Goal: Complete application form

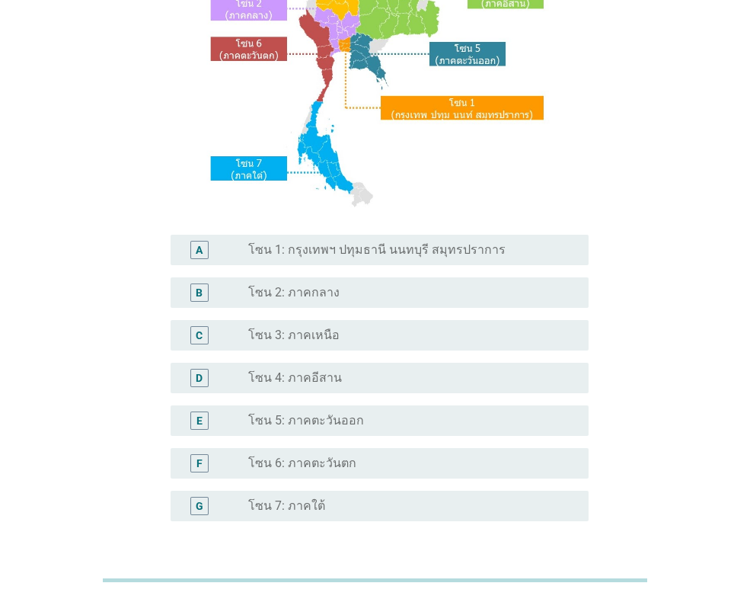
scroll to position [229, 0]
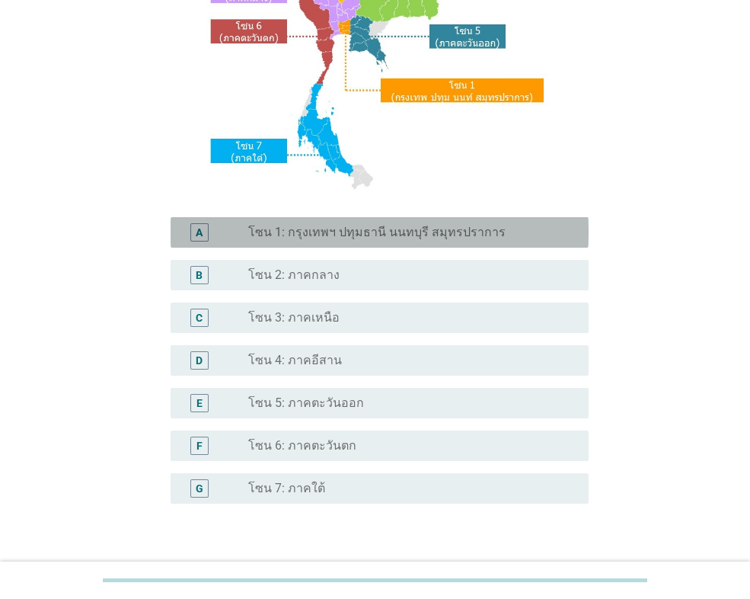
click at [330, 240] on label "โซน 1: กรุงเทพฯ ปทุมธานี นนทบุรี สมุทรปราการ" at bounding box center [377, 232] width 258 height 15
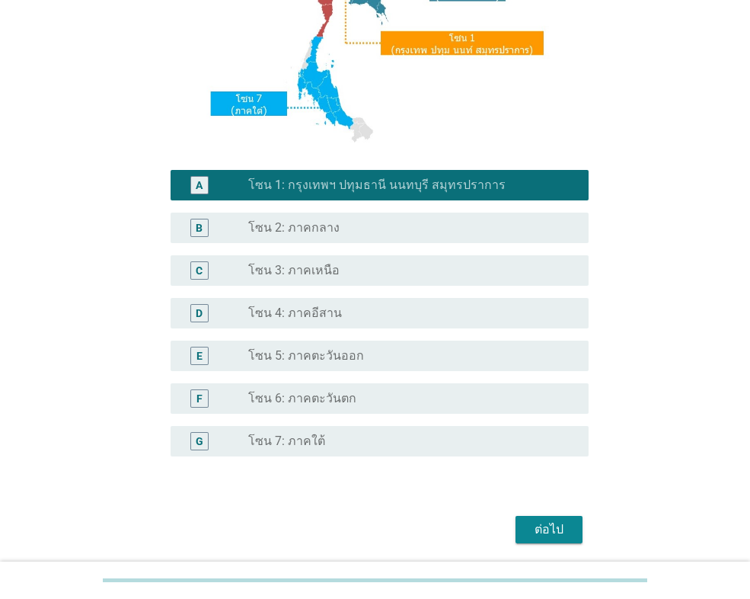
scroll to position [330, 0]
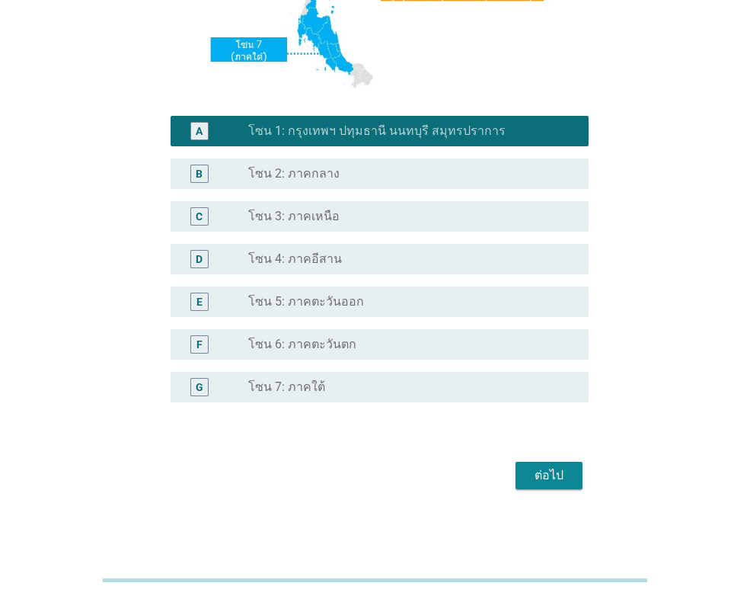
click at [526, 472] on button "ต่อไป" at bounding box center [549, 475] width 67 height 27
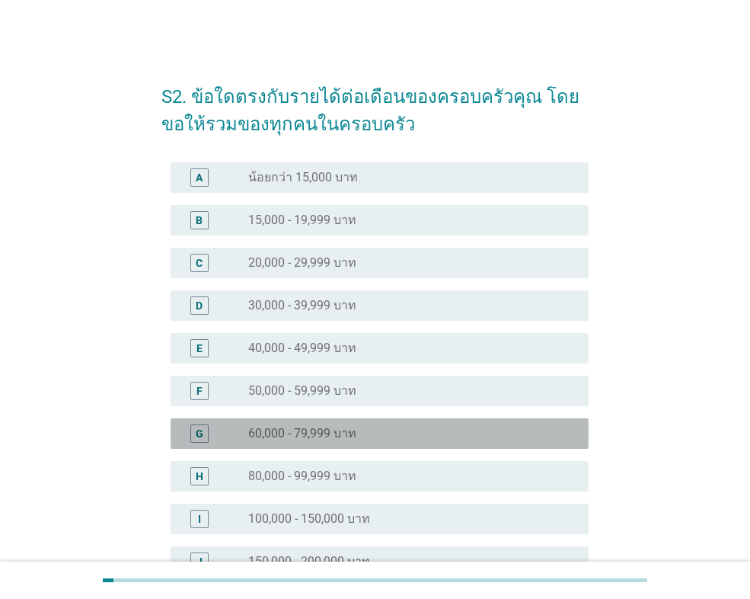
click at [382, 421] on div "G radio_button_unchecked 60,000 - 79,999 บาท" at bounding box center [380, 433] width 418 height 30
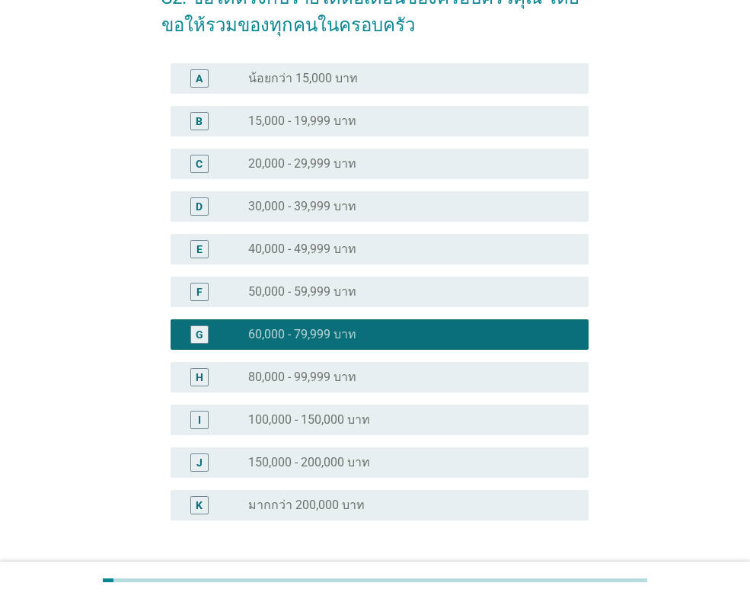
scroll to position [216, 0]
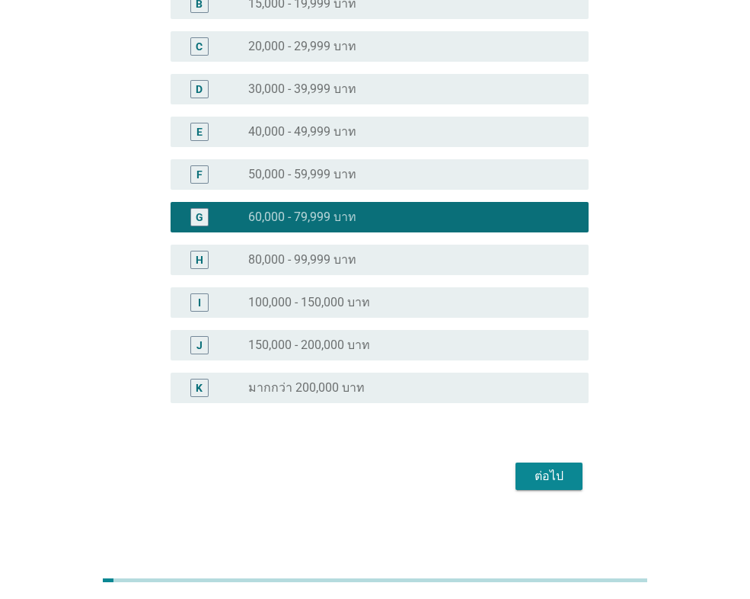
click at [554, 486] on button "ต่อไป" at bounding box center [549, 475] width 67 height 27
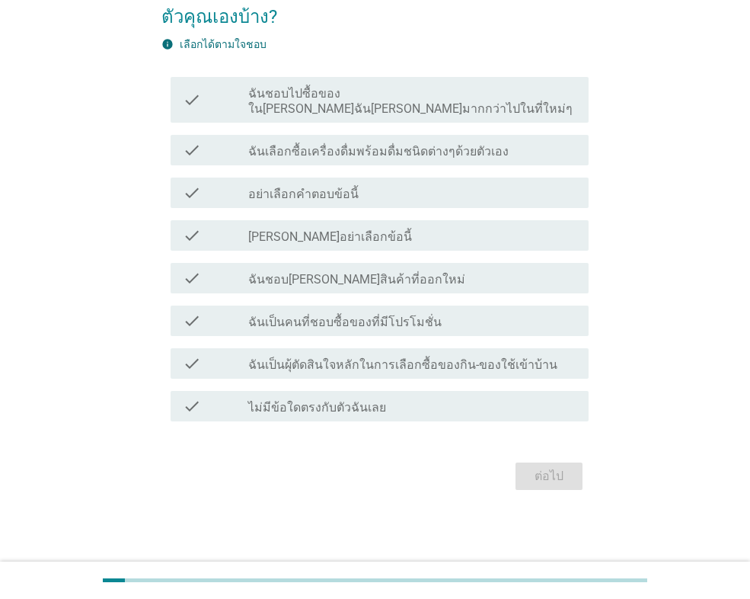
scroll to position [0, 0]
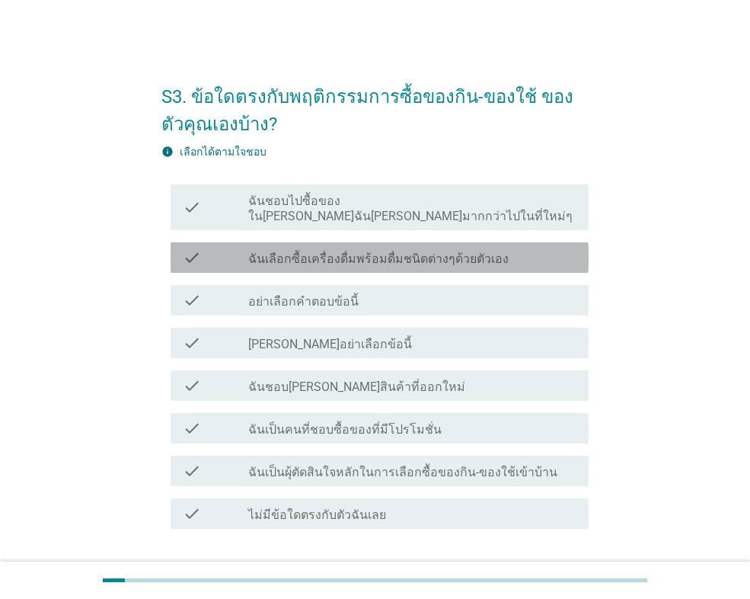
click at [470, 251] on label "ฉันเลือกซื้อเครื่องดื่มพร้อมดื่มชนิดต่างๆด้วยตัวเอง" at bounding box center [378, 258] width 261 height 15
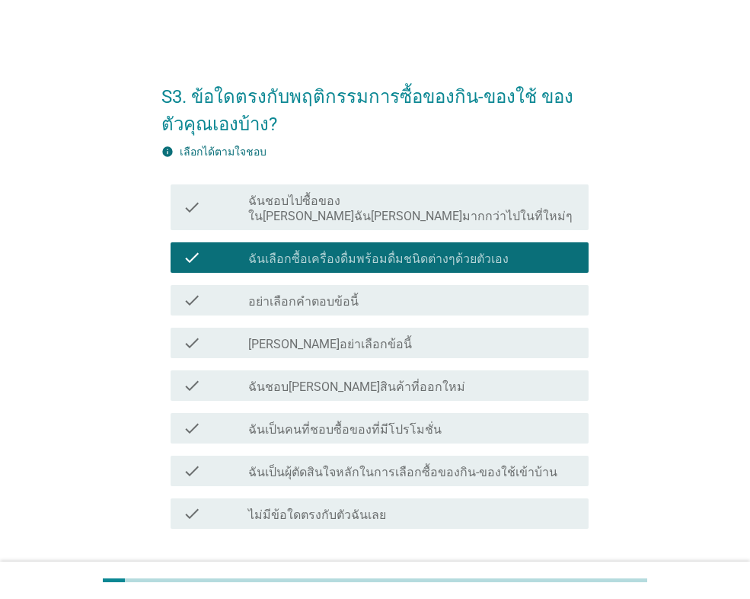
click at [484, 419] on div "check_box_outline_blank ฉันเป็นคนที่ชอบซื้อของที่มีโปรโมชั่น" at bounding box center [412, 428] width 328 height 18
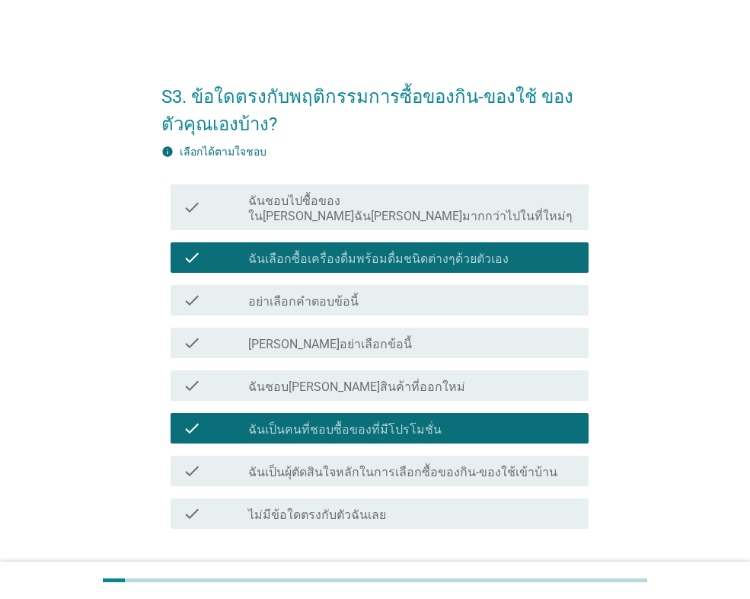
click at [494, 465] on label "ฉันเป็นผุ้ตัดสินใจหลักในการเลือกซื้อของกิน-ของใช้เข้าบ้าน" at bounding box center [402, 472] width 309 height 15
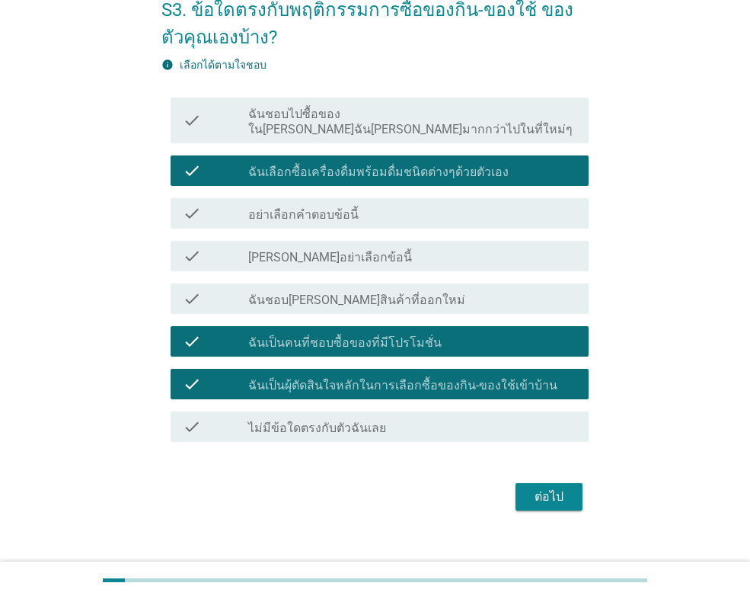
scroll to position [92, 0]
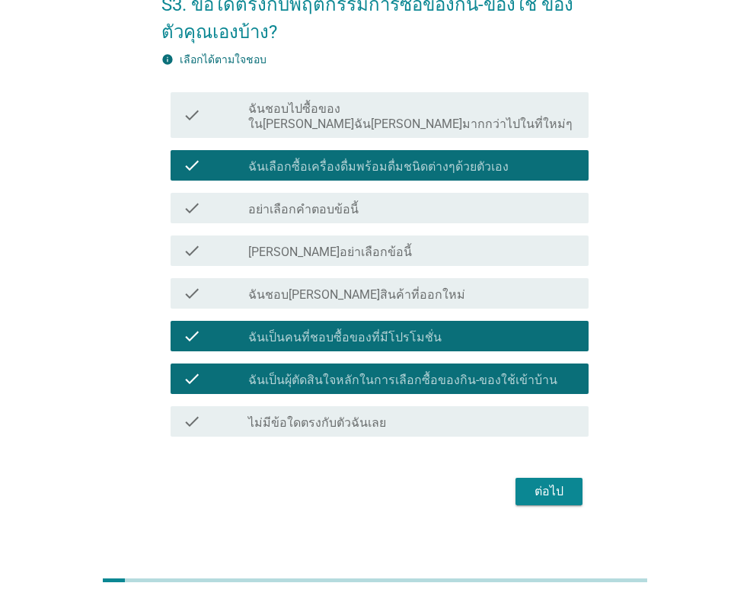
click at [455, 287] on div "check check_box_outline_blank ฉันชอบ[PERSON_NAME]สินค้าที่ออกใหม่" at bounding box center [380, 293] width 418 height 30
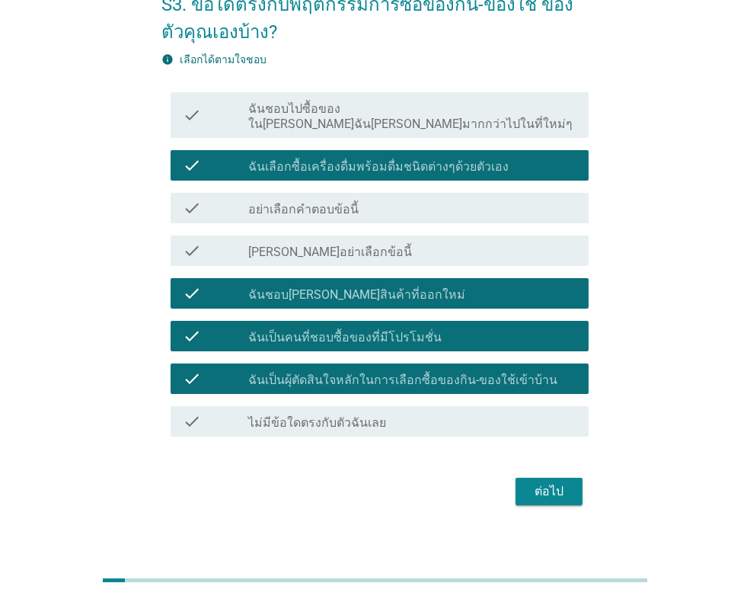
click at [542, 482] on div "ต่อไป" at bounding box center [549, 491] width 43 height 18
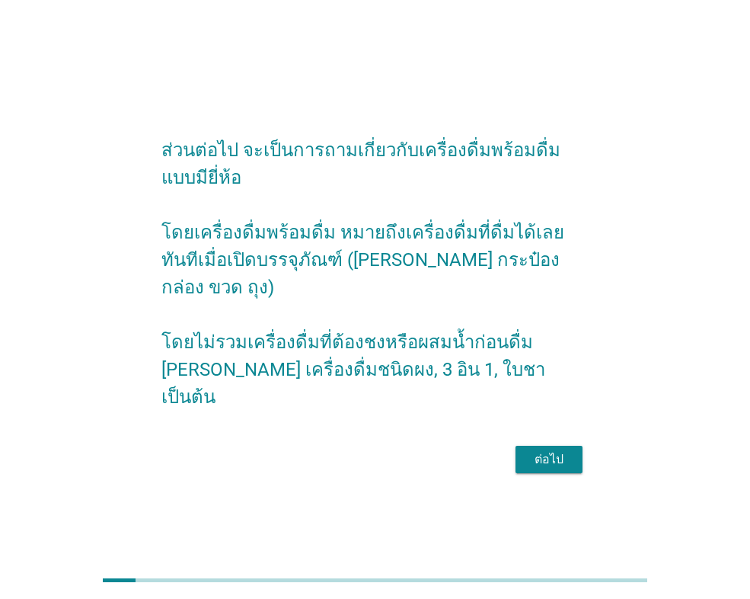
click at [582, 450] on button "ต่อไป" at bounding box center [549, 459] width 67 height 27
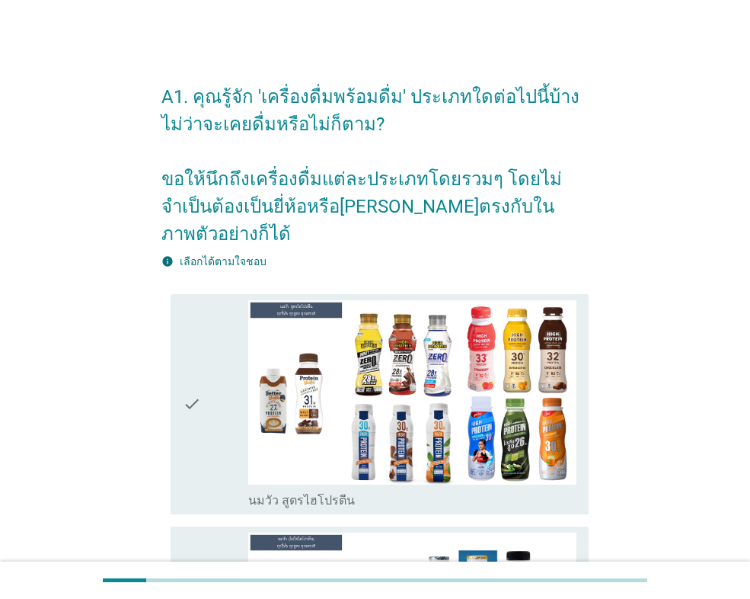
scroll to position [76, 0]
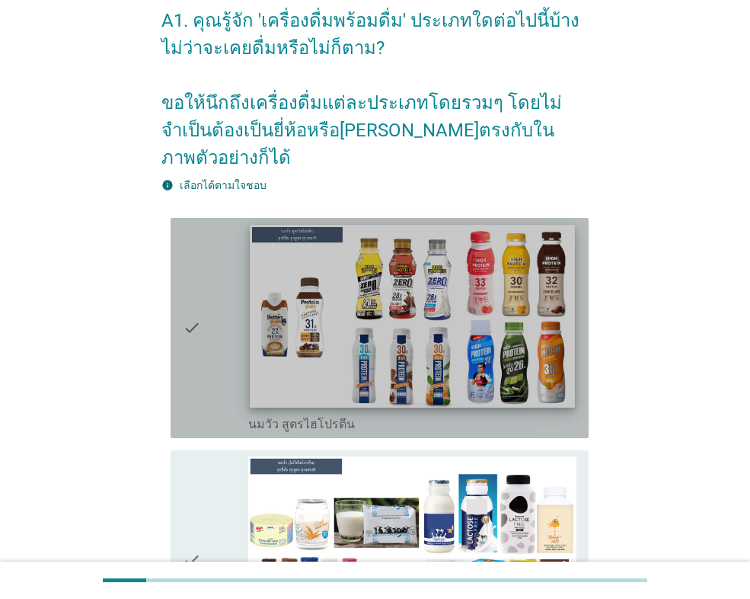
click at [545, 338] on img at bounding box center [412, 316] width 325 height 183
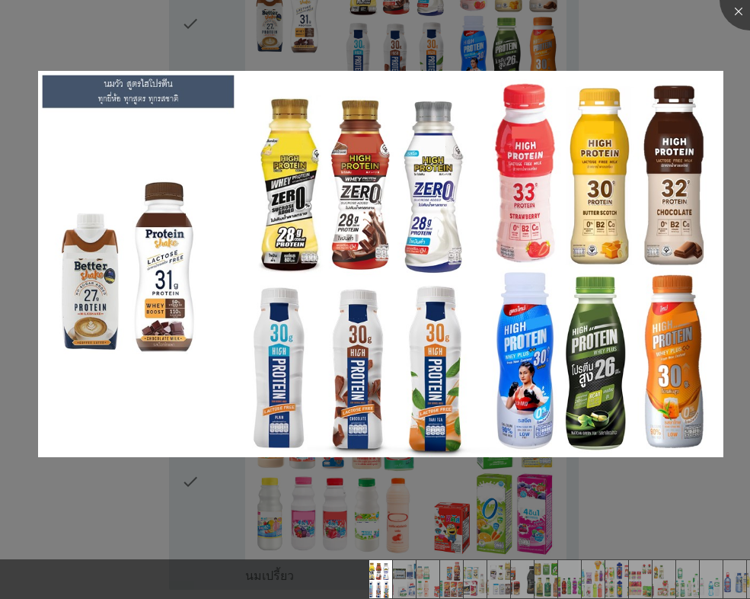
scroll to position [381, 0]
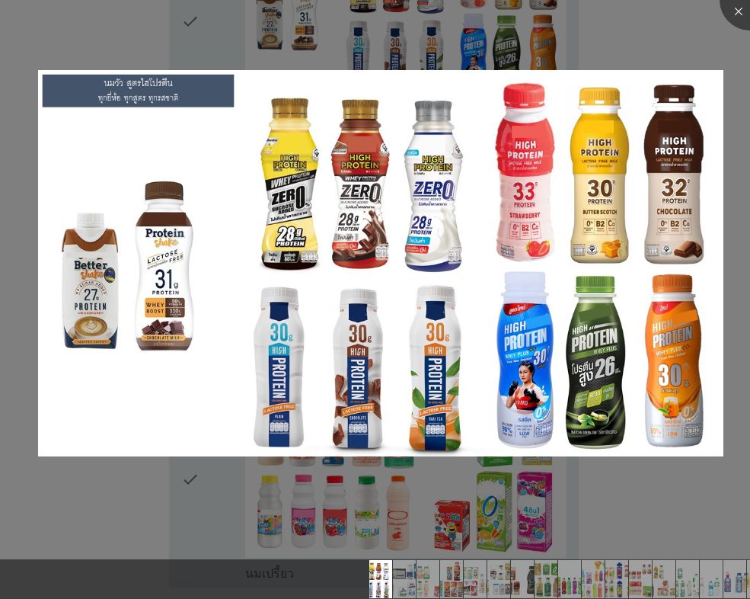
click at [626, 520] on div at bounding box center [375, 299] width 750 height 599
drag, startPoint x: 738, startPoint y: 0, endPoint x: 689, endPoint y: 60, distance: 77.5
click at [737, 3] on div at bounding box center [750, 0] width 61 height 61
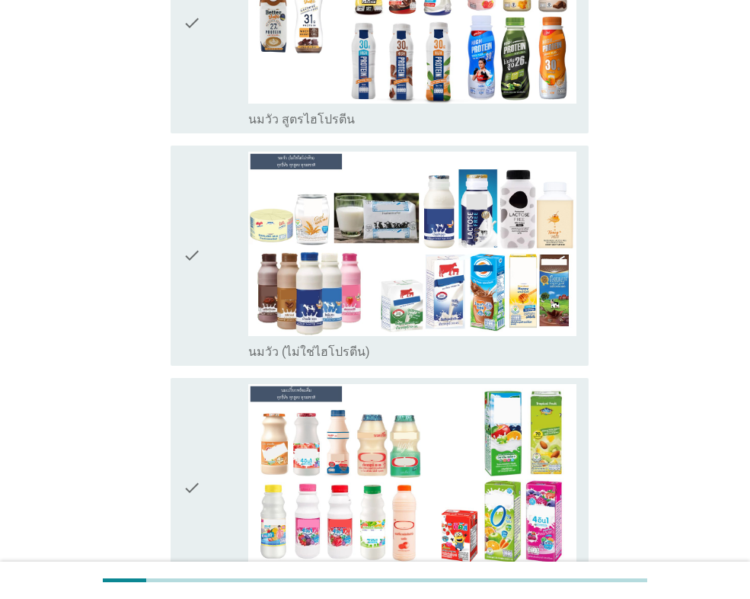
click at [206, 171] on div "check" at bounding box center [216, 256] width 66 height 208
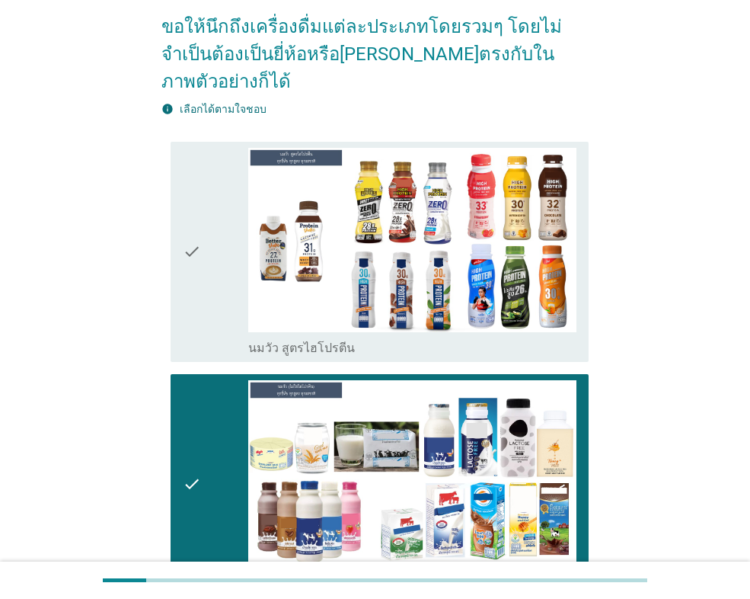
click at [186, 238] on icon "check" at bounding box center [192, 252] width 18 height 208
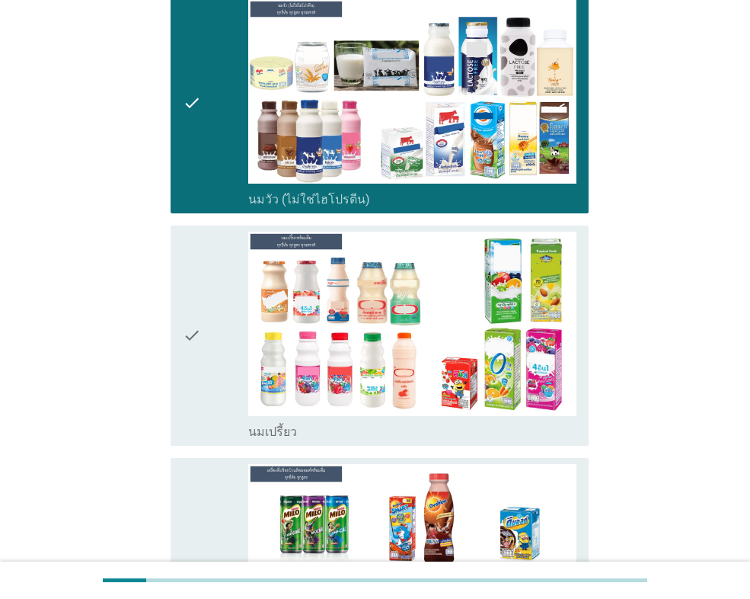
click at [199, 319] on icon "check" at bounding box center [192, 336] width 18 height 208
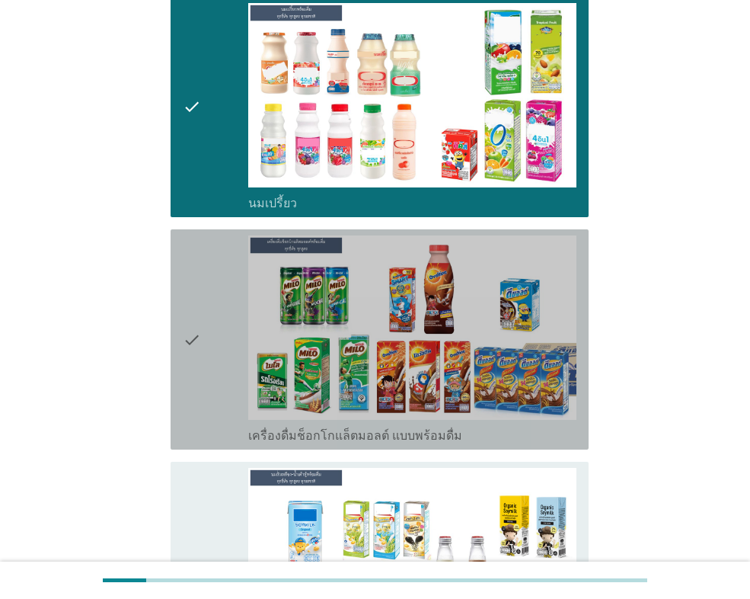
click at [209, 337] on div "check" at bounding box center [216, 339] width 66 height 208
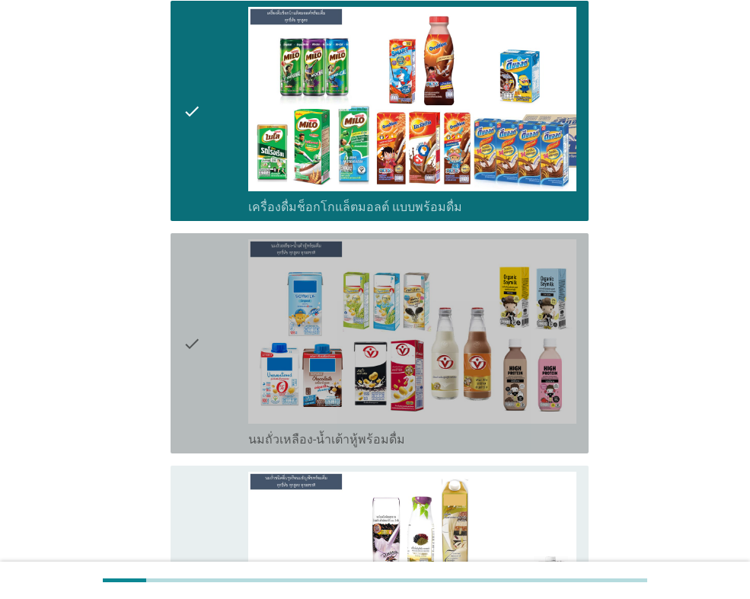
click at [209, 338] on div "check" at bounding box center [216, 343] width 66 height 208
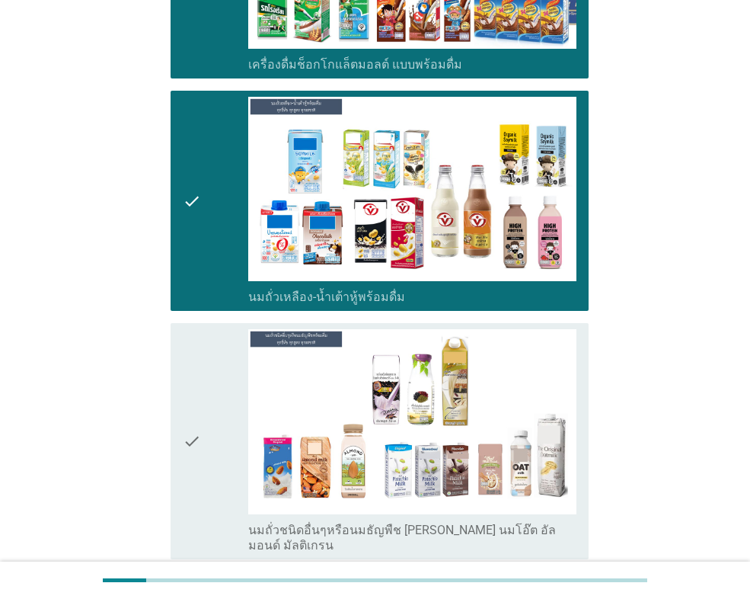
scroll to position [1295, 0]
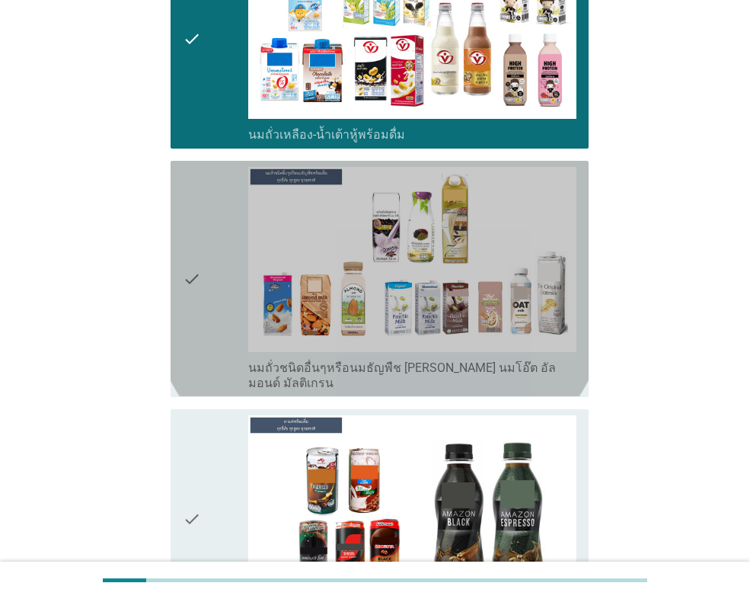
click at [209, 320] on div "check" at bounding box center [216, 278] width 66 height 223
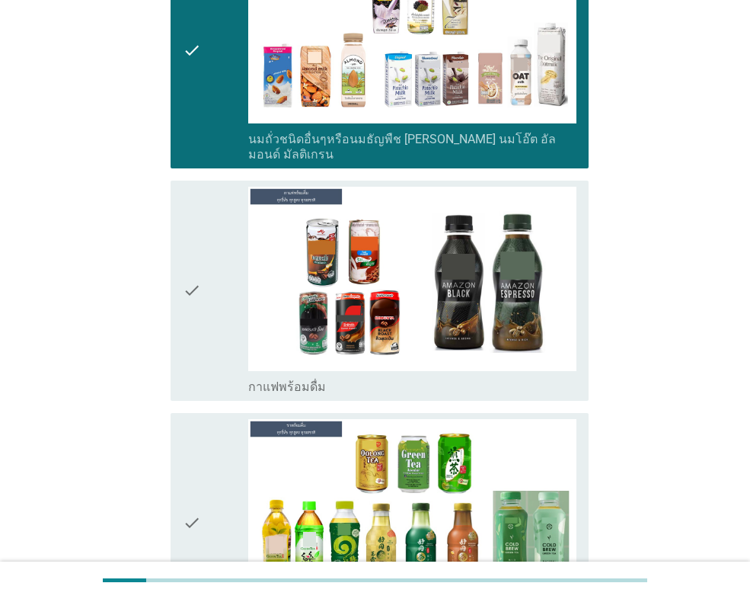
click at [205, 297] on div "check" at bounding box center [216, 291] width 66 height 208
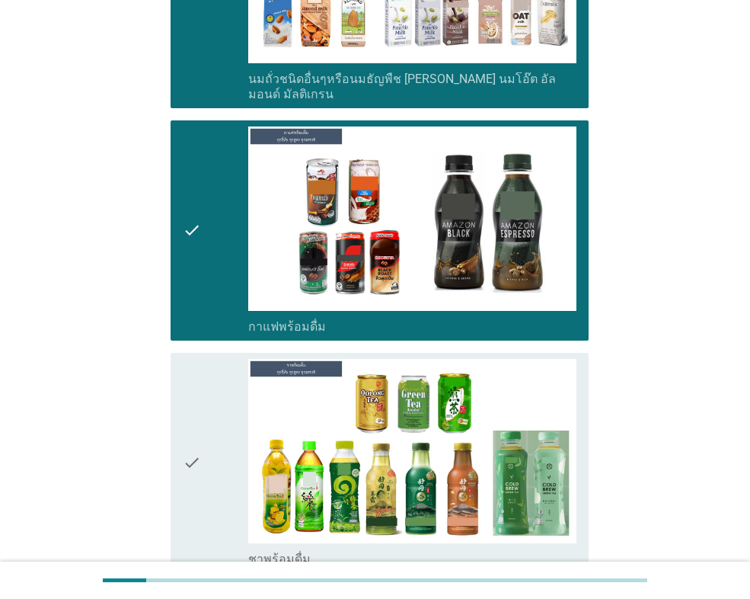
scroll to position [1676, 0]
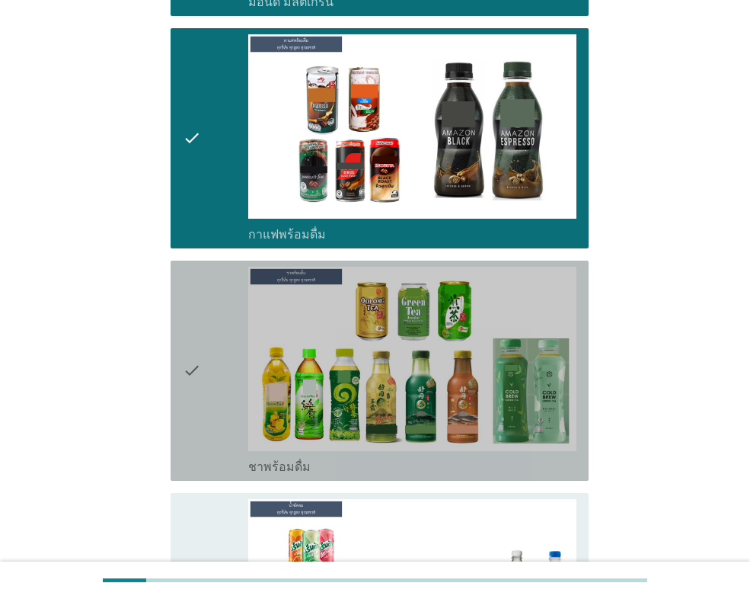
click at [214, 339] on div "check" at bounding box center [216, 371] width 66 height 208
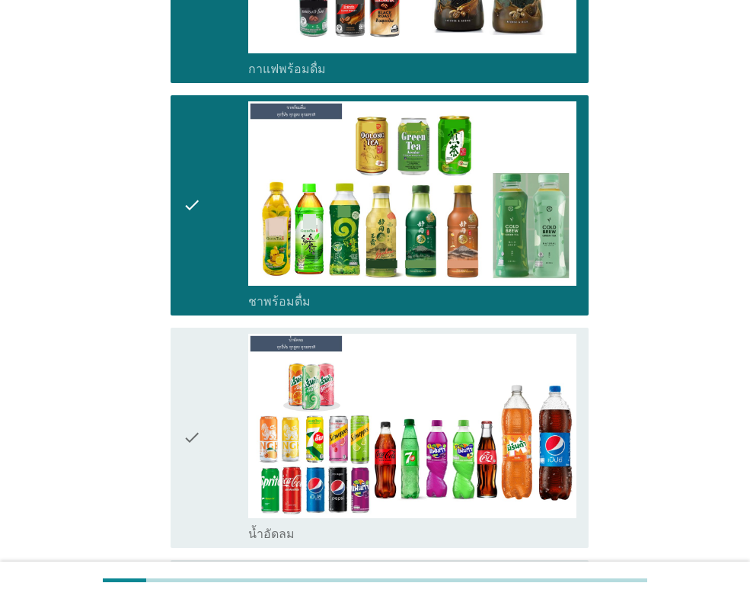
scroll to position [1905, 0]
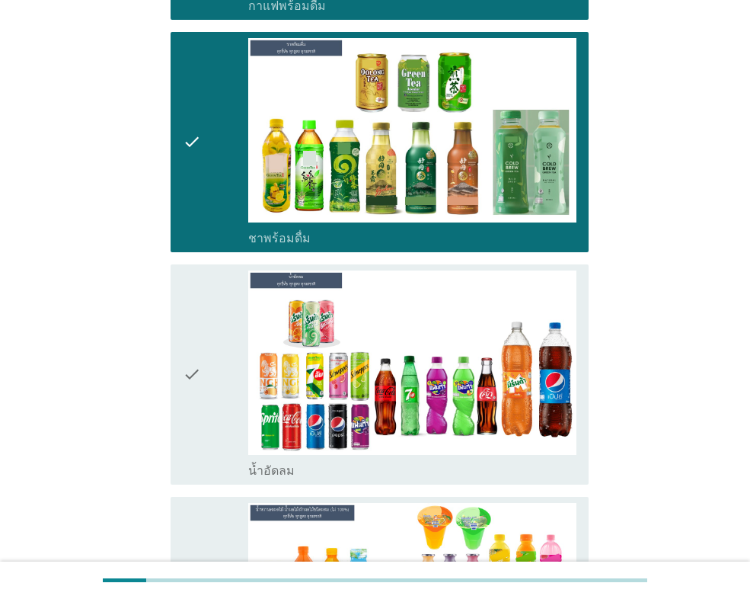
click at [210, 341] on div "check" at bounding box center [216, 374] width 66 height 208
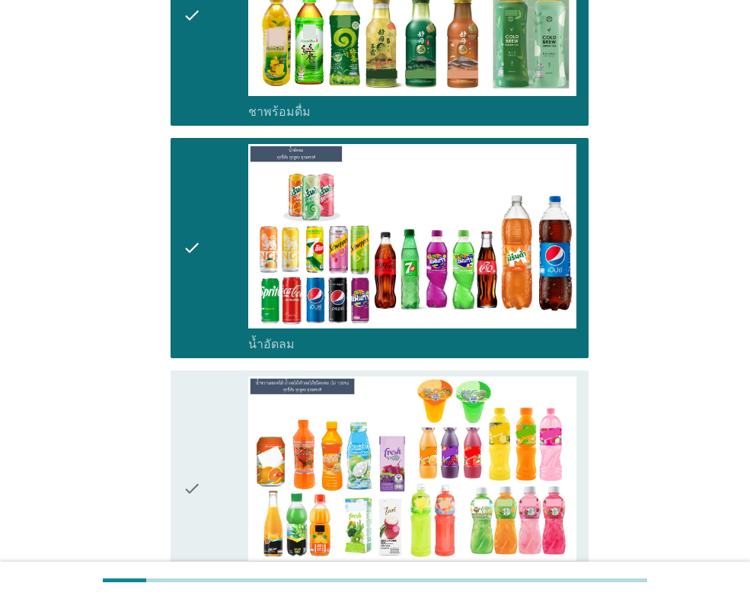
scroll to position [2209, 0]
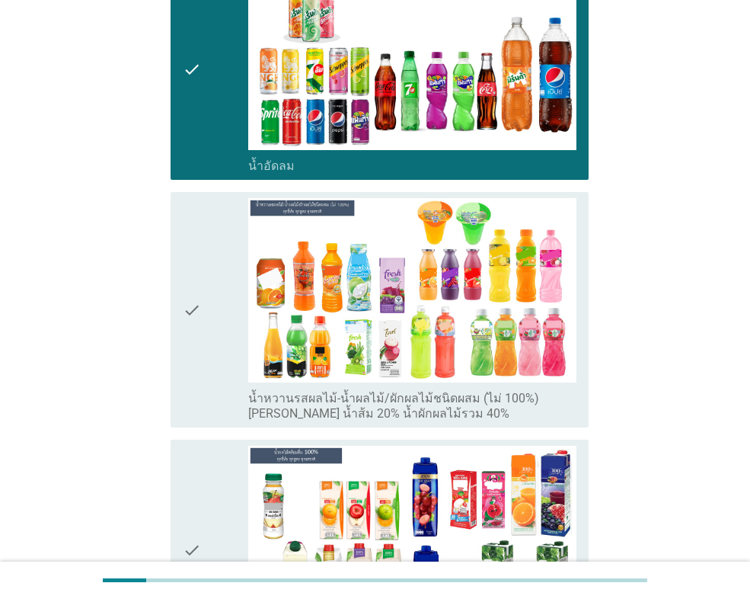
click at [207, 334] on div "check" at bounding box center [216, 309] width 66 height 223
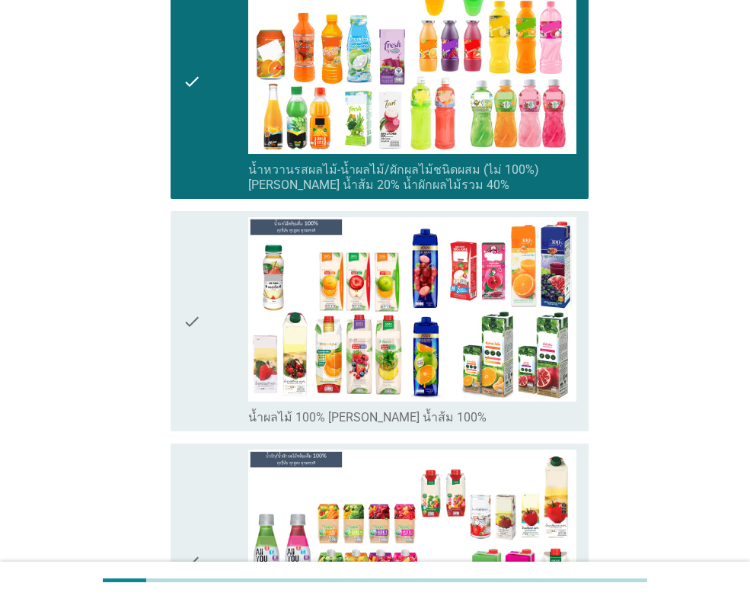
click at [206, 336] on div "check" at bounding box center [216, 321] width 66 height 208
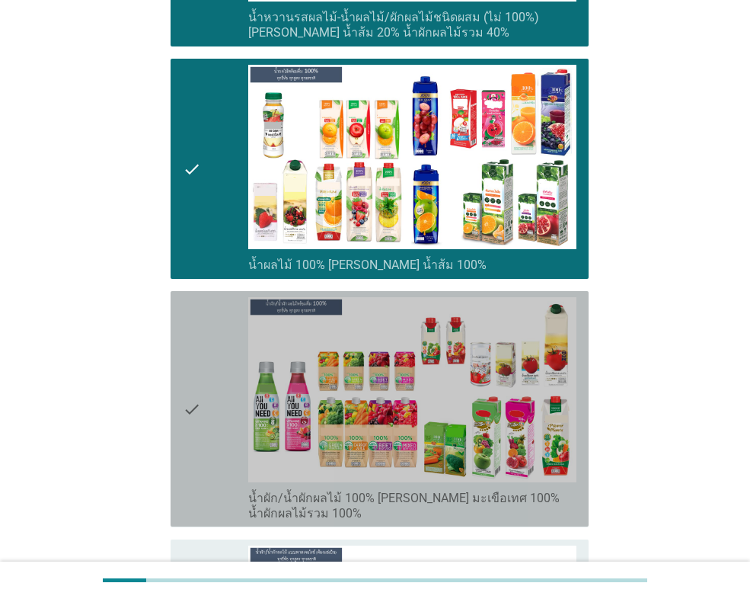
click at [207, 340] on div "check" at bounding box center [216, 408] width 66 height 223
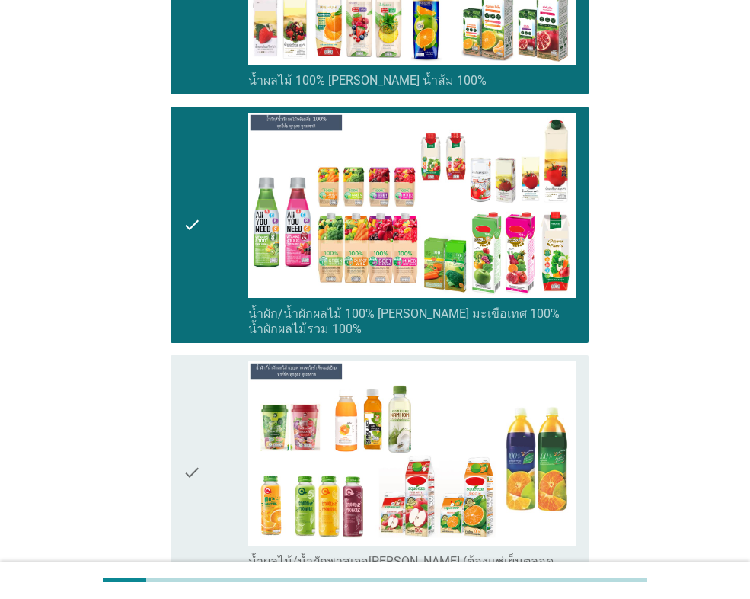
scroll to position [2819, 0]
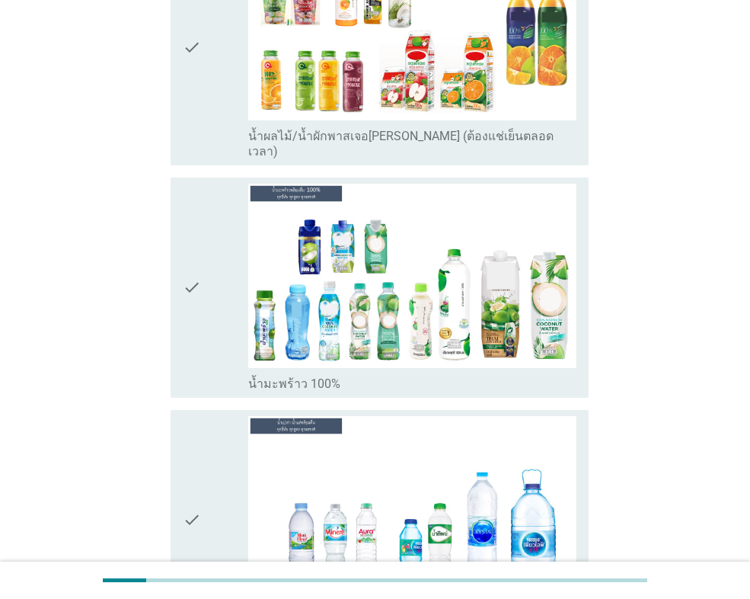
click at [207, 293] on div "check" at bounding box center [216, 288] width 66 height 208
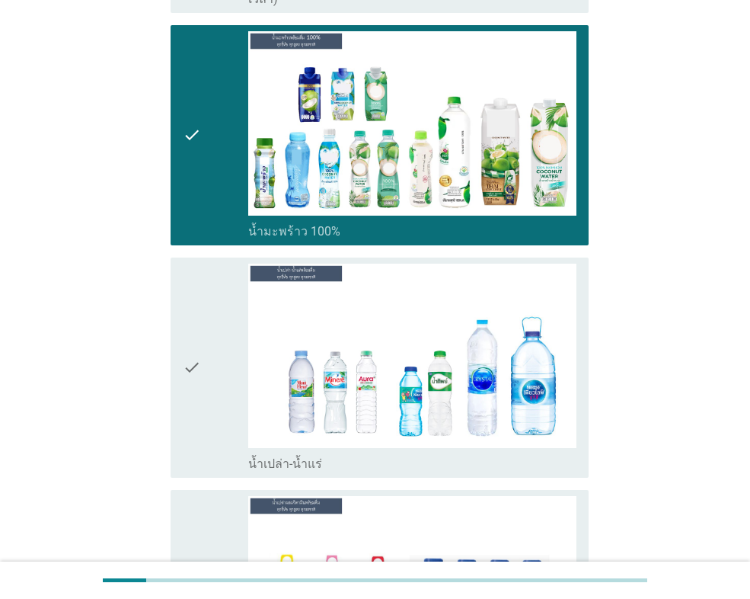
click at [221, 330] on div "check" at bounding box center [216, 368] width 66 height 208
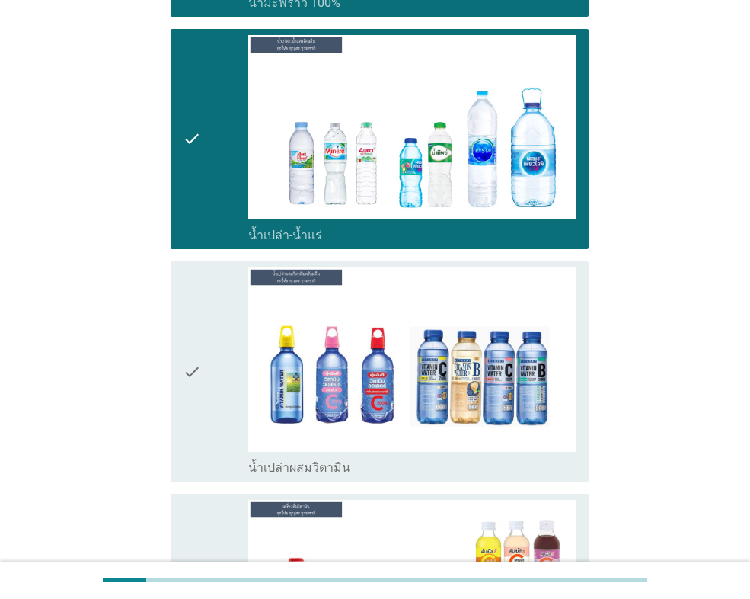
scroll to position [3886, 0]
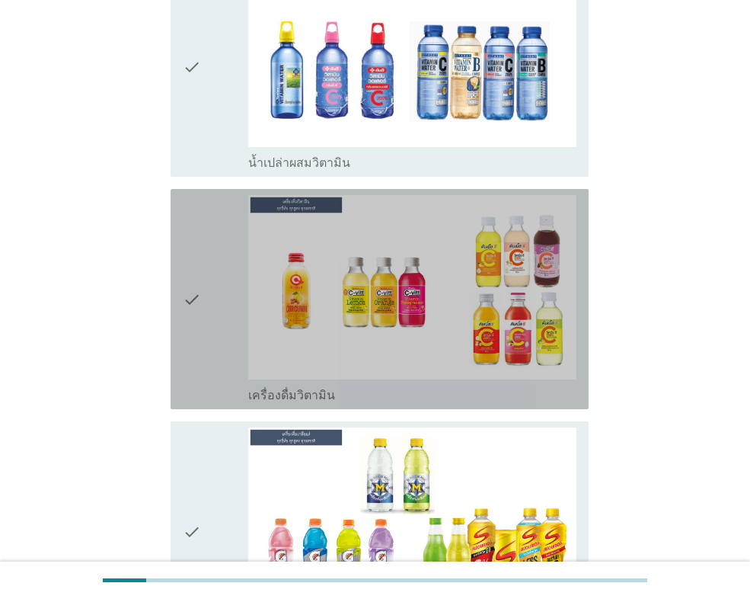
click at [223, 311] on div "check" at bounding box center [216, 299] width 66 height 208
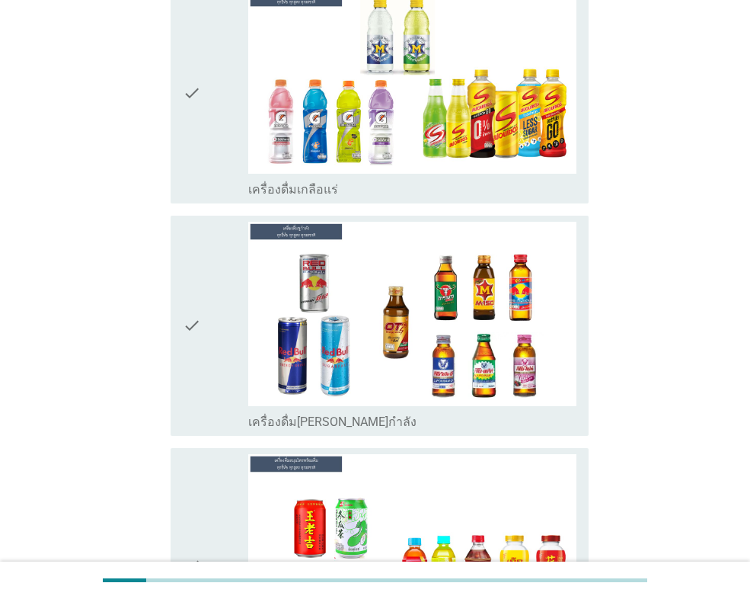
scroll to position [4343, 0]
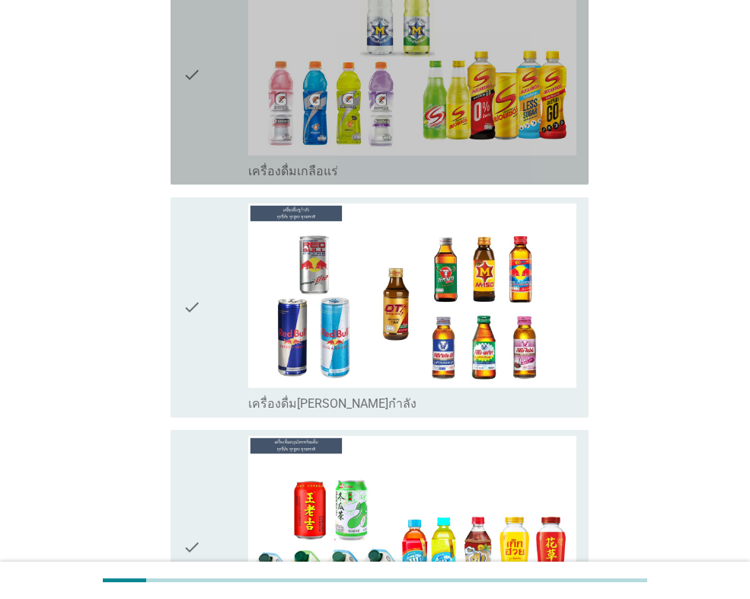
click at [211, 61] on div "check" at bounding box center [216, 74] width 66 height 208
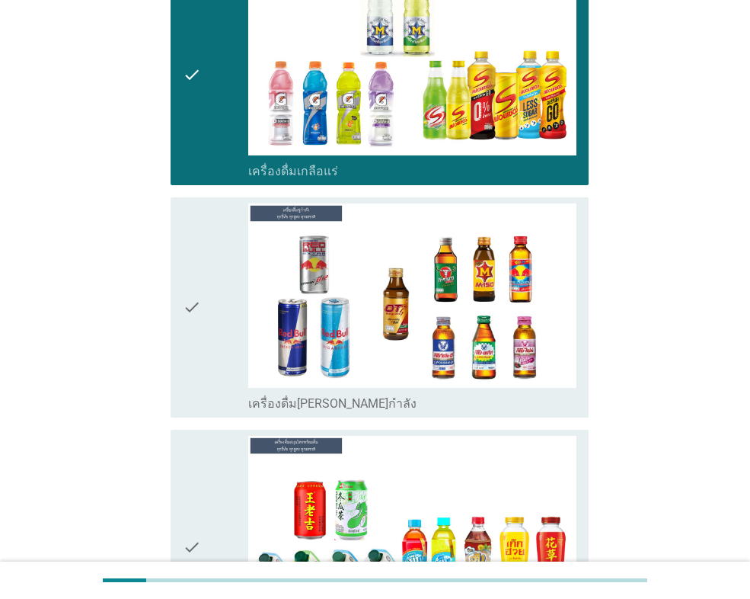
click at [211, 255] on div "check" at bounding box center [216, 307] width 66 height 208
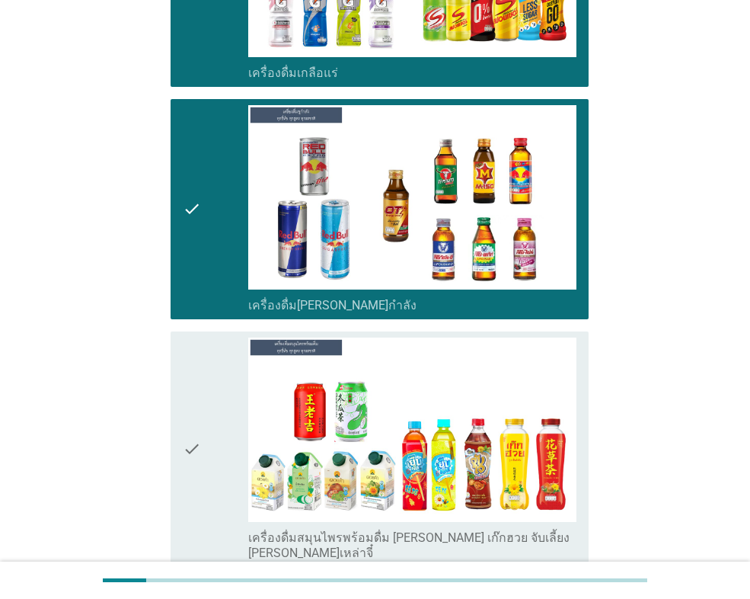
scroll to position [4571, 0]
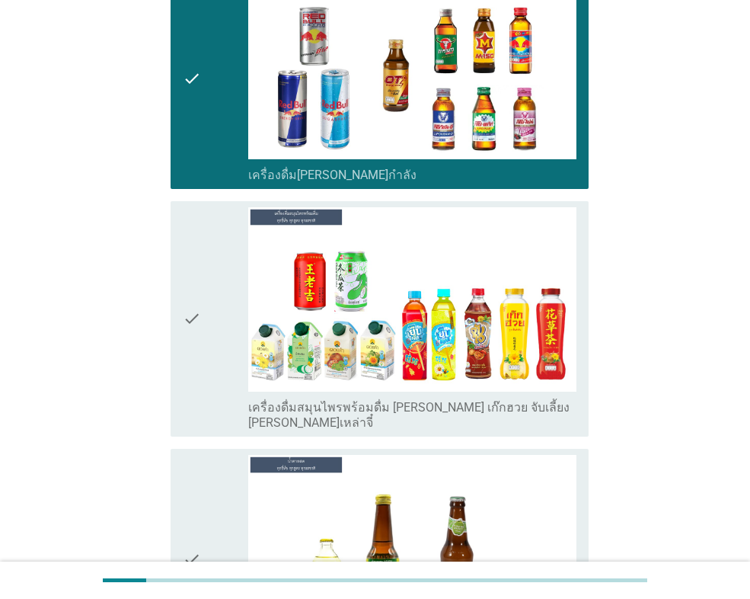
click at [208, 305] on div "check" at bounding box center [216, 318] width 66 height 223
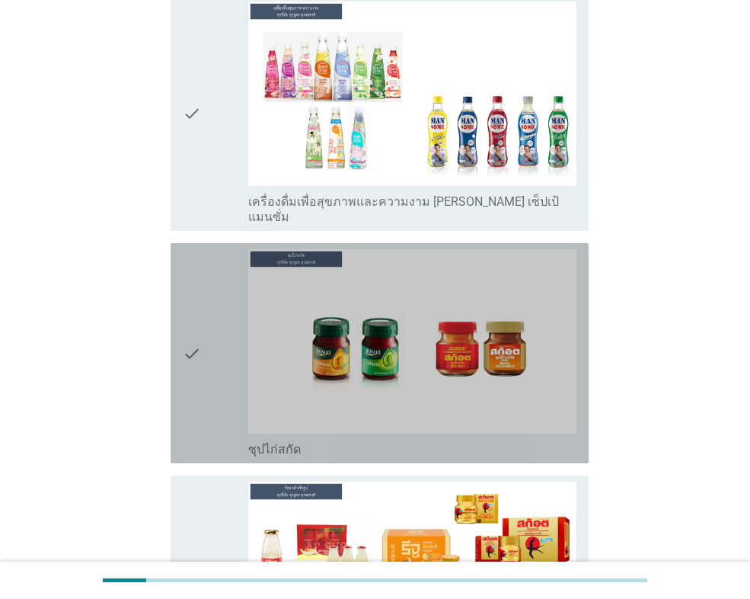
click at [206, 336] on div "check" at bounding box center [216, 353] width 66 height 208
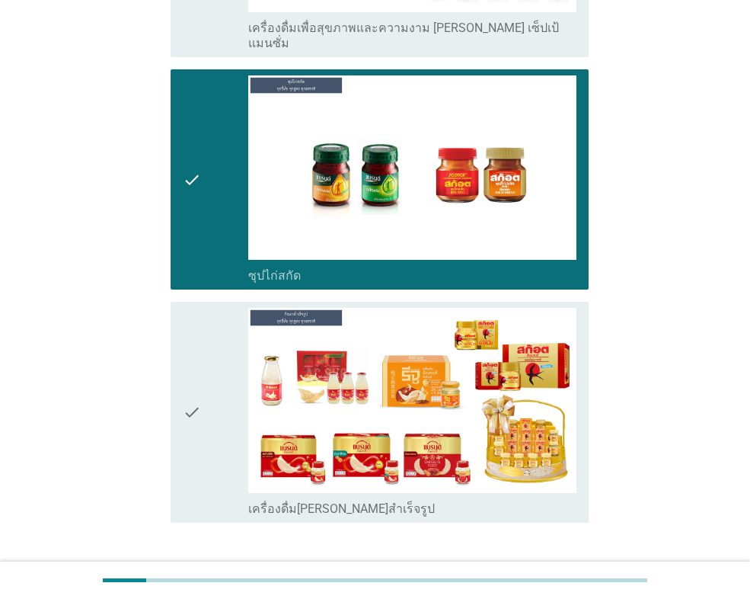
scroll to position [5444, 0]
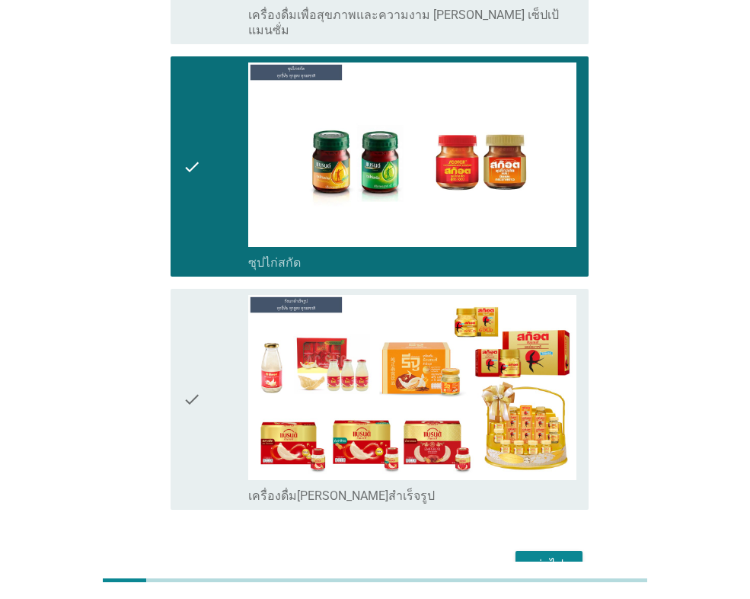
click at [542, 551] on button "ต่อไป" at bounding box center [549, 564] width 67 height 27
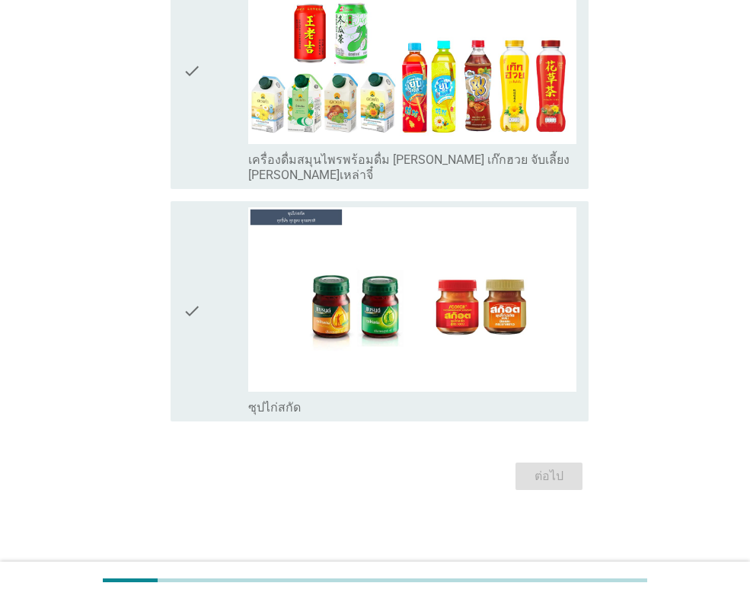
scroll to position [0, 0]
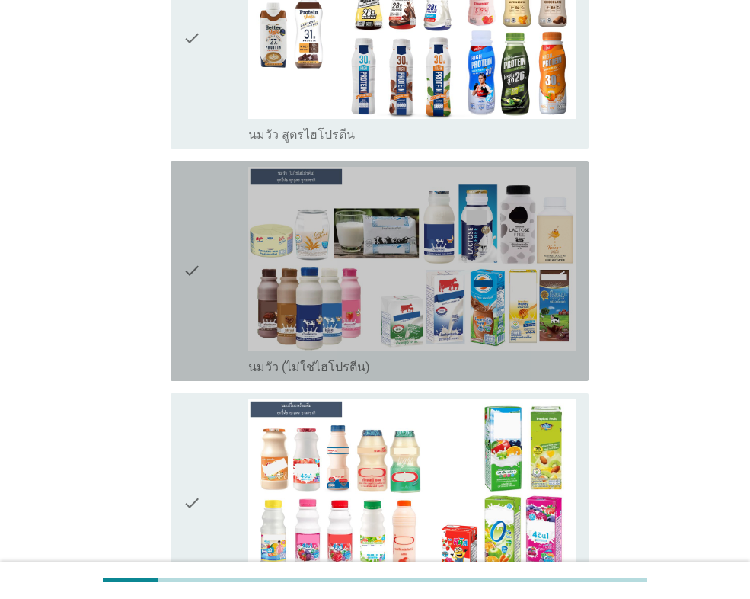
click at [199, 317] on icon "check" at bounding box center [192, 271] width 18 height 208
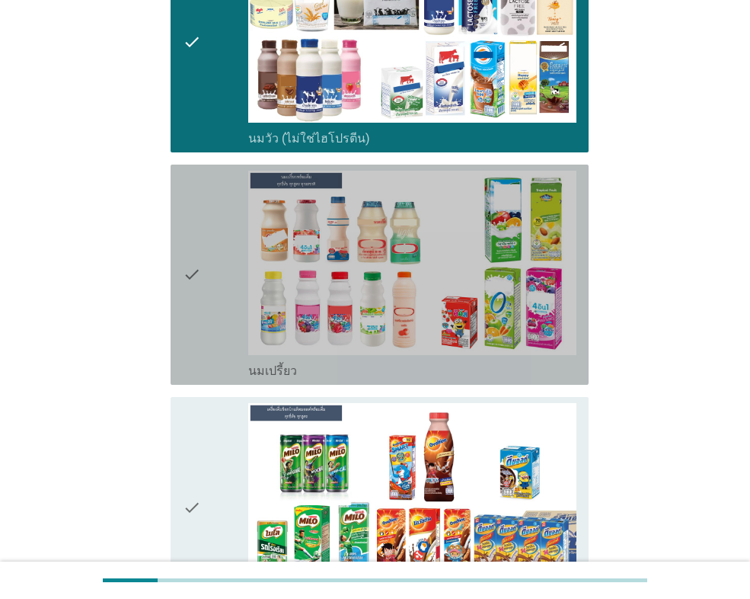
click at [205, 338] on div "check" at bounding box center [216, 275] width 66 height 208
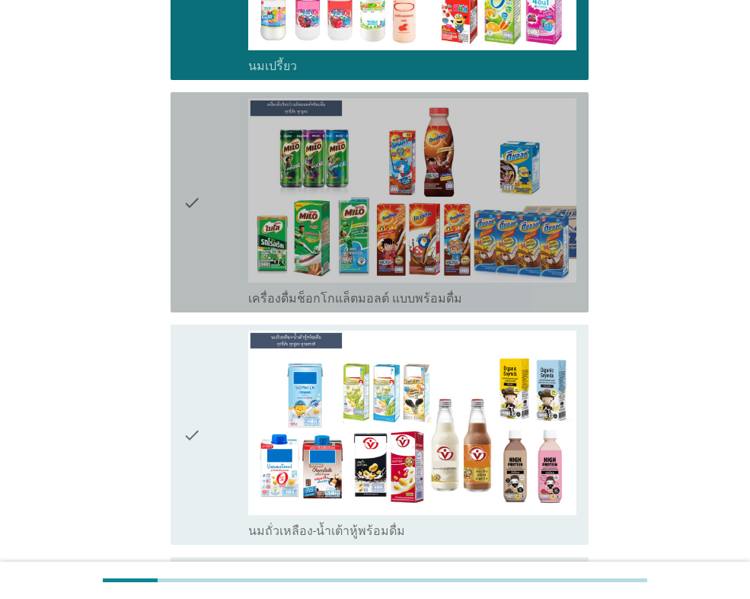
click at [213, 299] on div "check" at bounding box center [216, 202] width 66 height 208
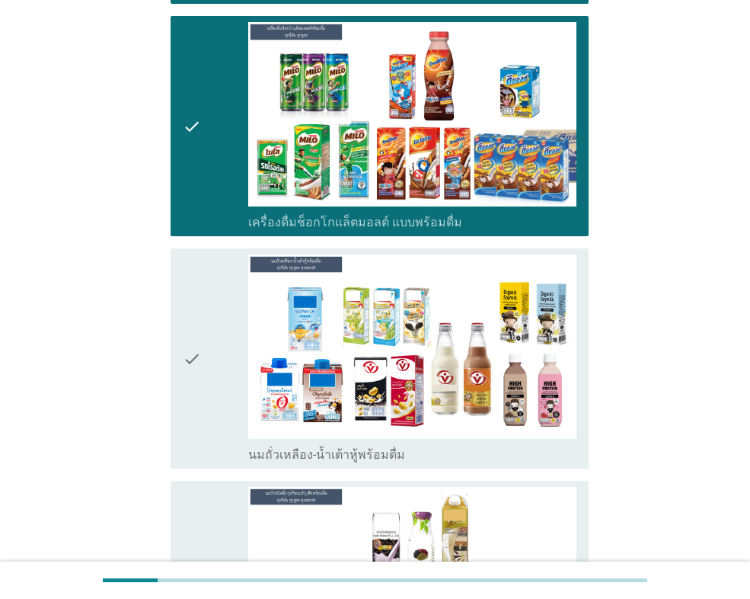
click at [208, 338] on div "check" at bounding box center [216, 358] width 66 height 208
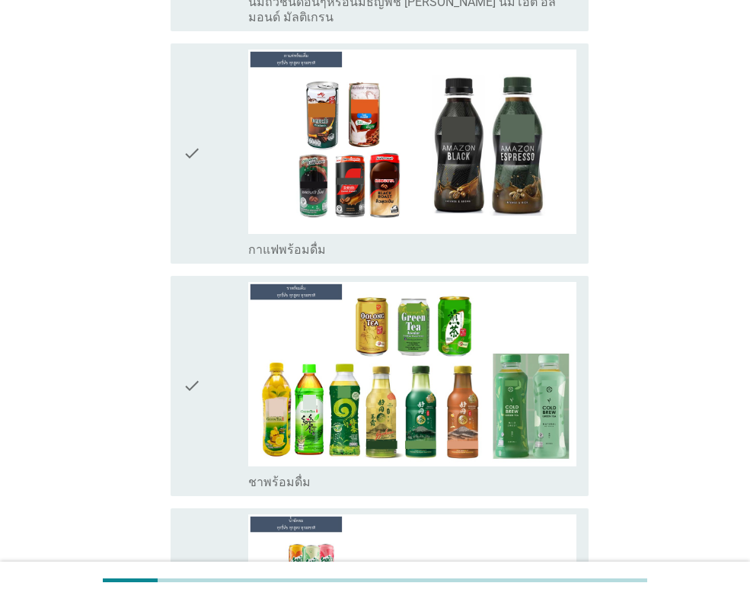
drag, startPoint x: 229, startPoint y: 191, endPoint x: 219, endPoint y: 223, distance: 33.5
click at [228, 192] on div "check" at bounding box center [216, 154] width 66 height 208
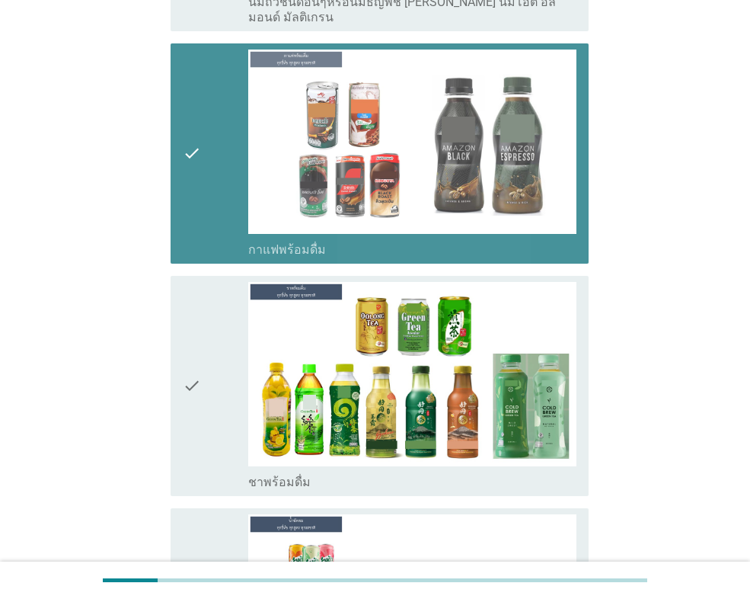
click at [209, 388] on div "check" at bounding box center [216, 386] width 66 height 208
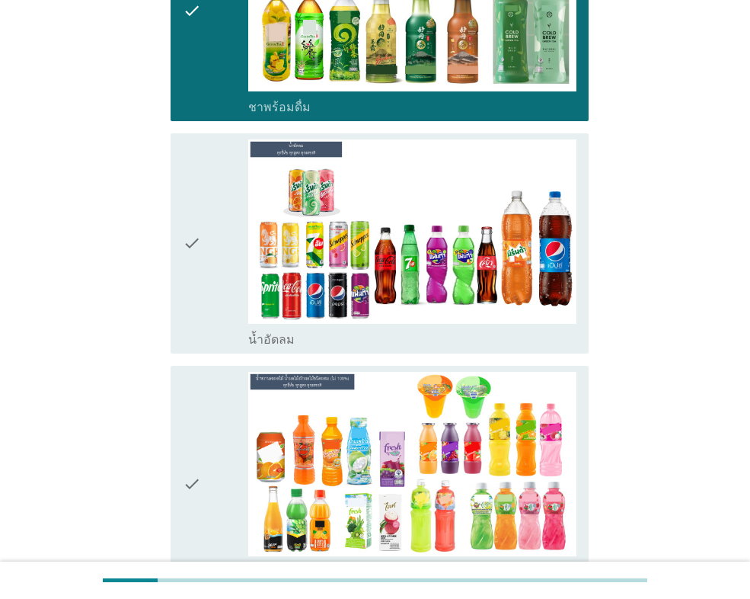
scroll to position [1905, 0]
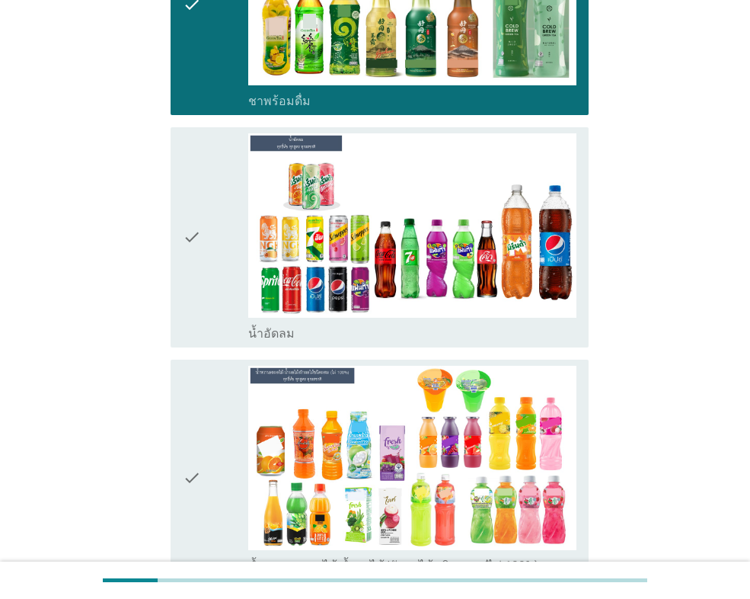
click at [204, 316] on div "check" at bounding box center [216, 237] width 66 height 208
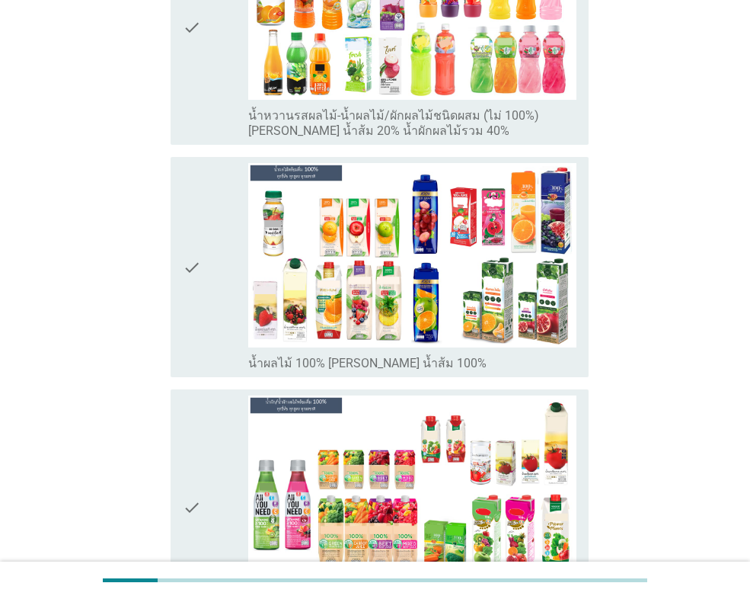
scroll to position [2362, 0]
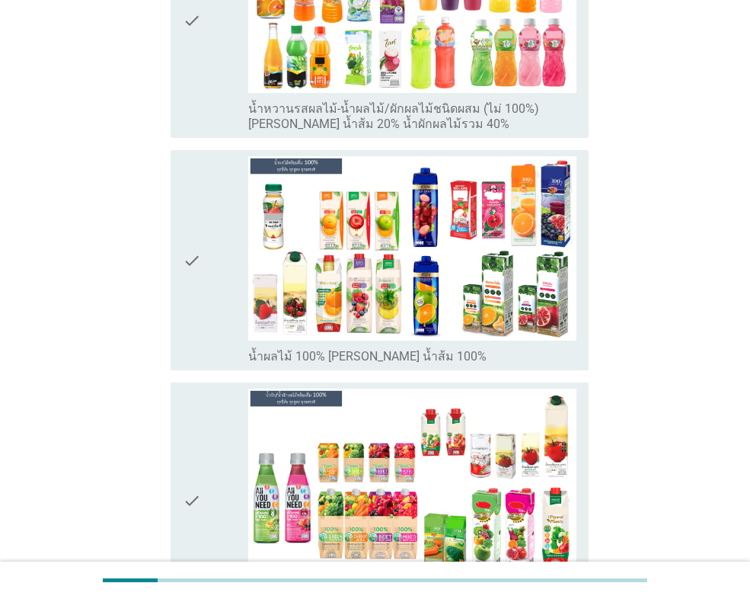
click at [214, 279] on div "check" at bounding box center [216, 260] width 66 height 208
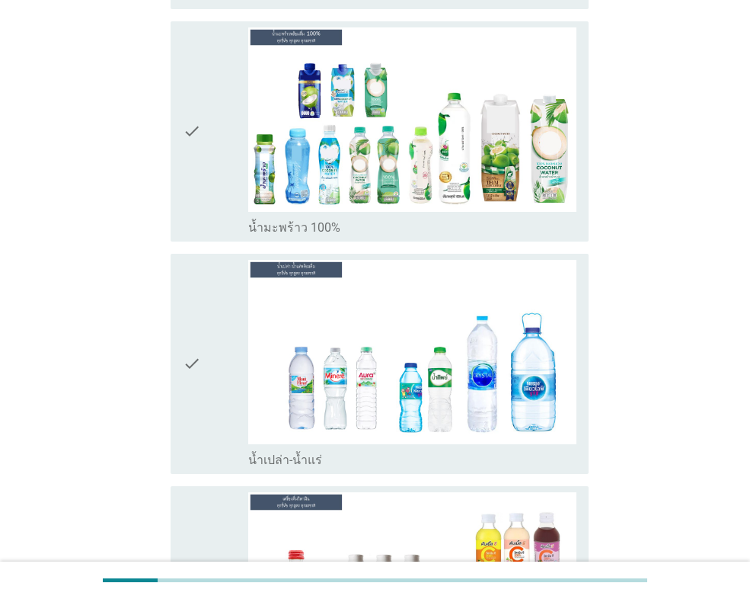
click at [197, 184] on icon "check" at bounding box center [192, 131] width 18 height 208
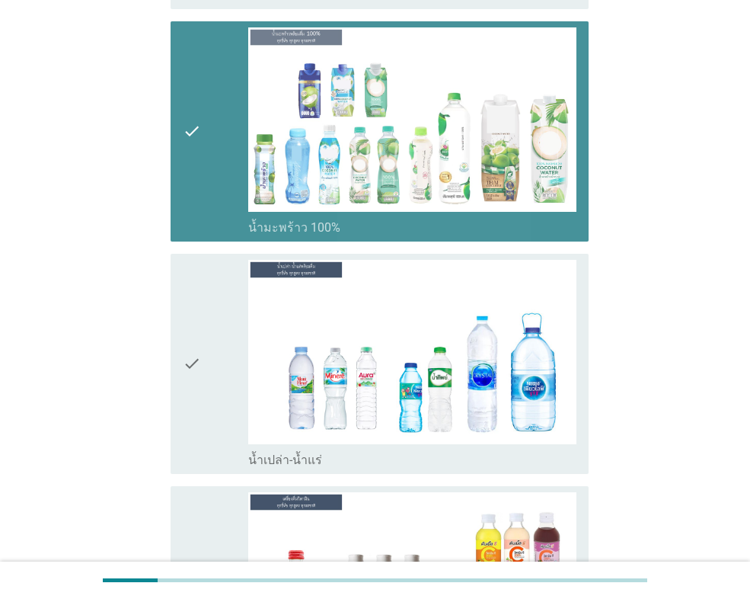
click at [210, 354] on div "check" at bounding box center [216, 364] width 66 height 208
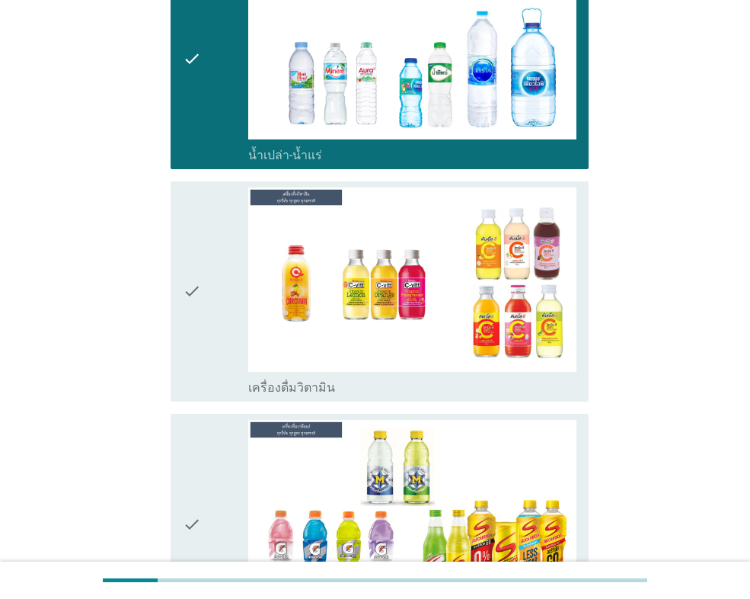
click at [210, 321] on div "check" at bounding box center [216, 291] width 66 height 208
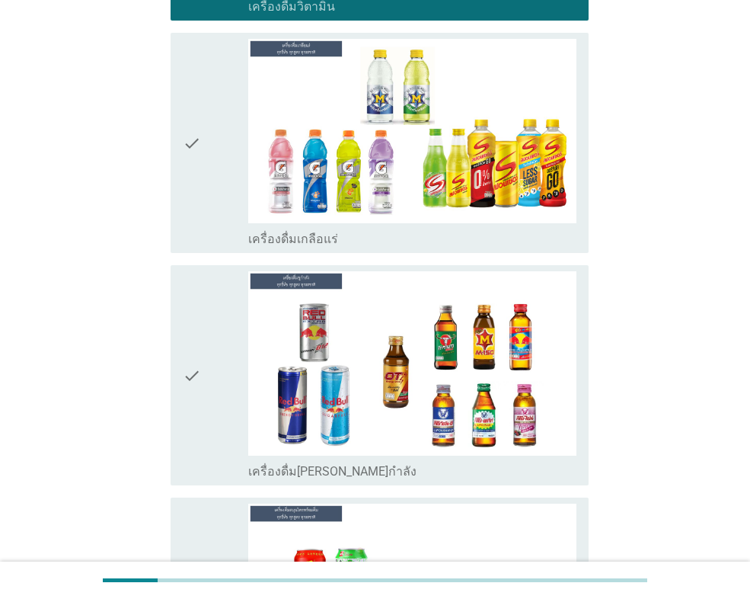
click at [206, 280] on div "check" at bounding box center [216, 375] width 66 height 208
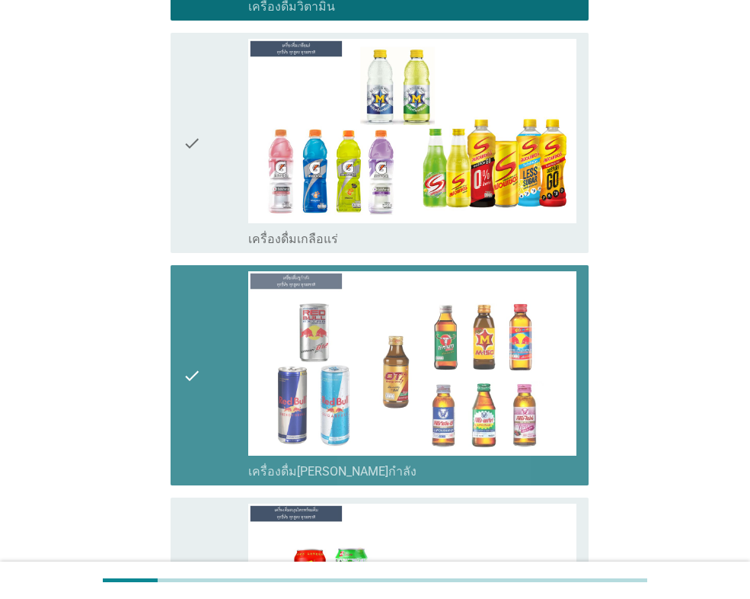
click at [225, 168] on div "check" at bounding box center [216, 143] width 66 height 208
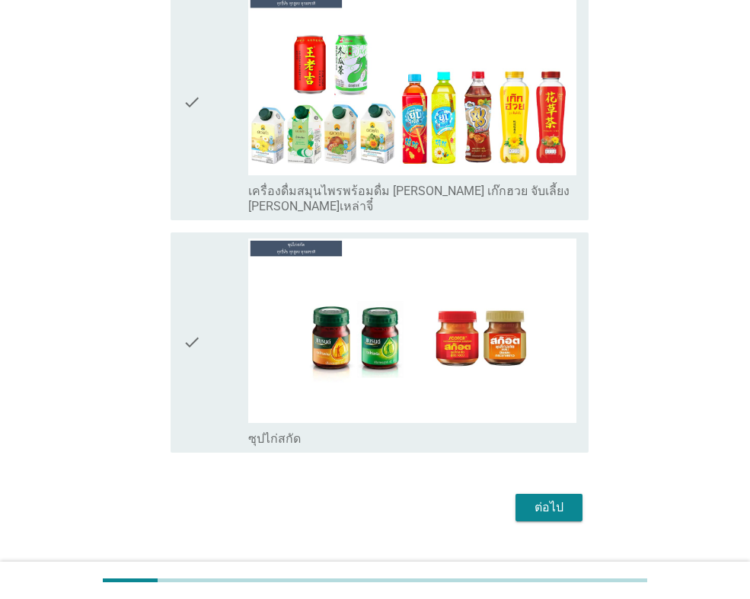
scroll to position [4171, 0]
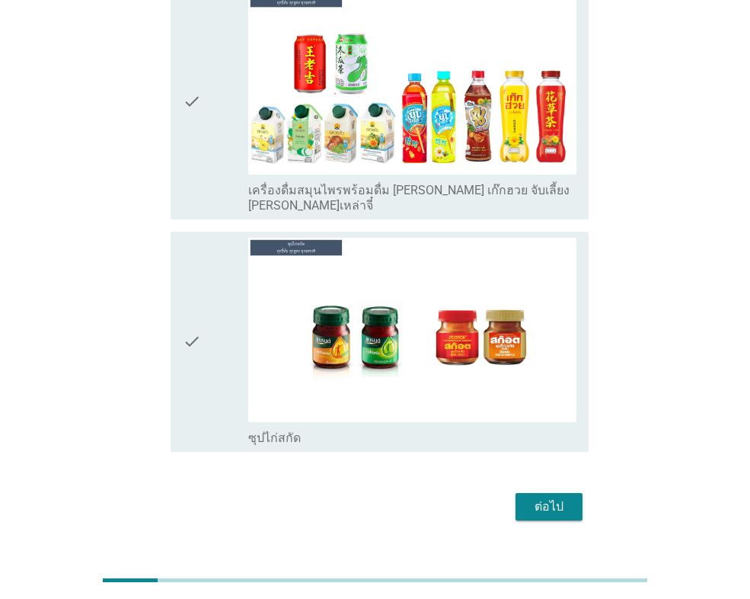
click at [565, 493] on button "ต่อไป" at bounding box center [549, 506] width 67 height 27
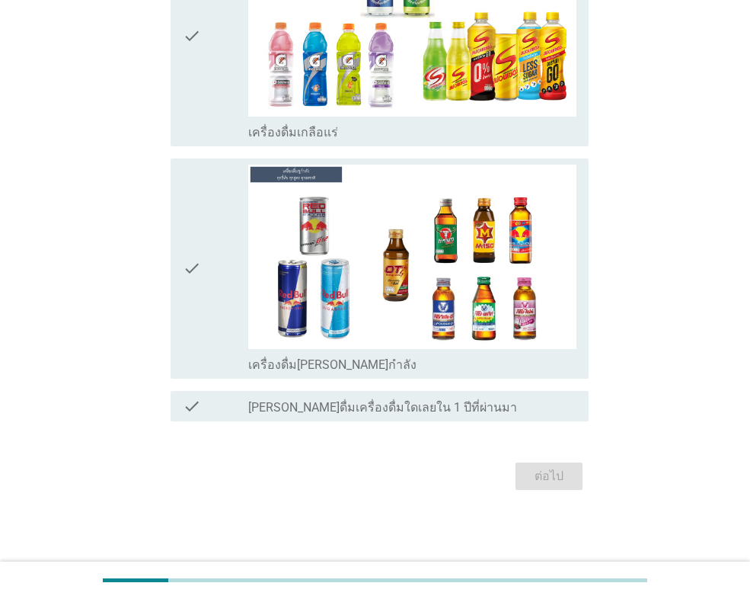
scroll to position [0, 0]
